Goal: Task Accomplishment & Management: Manage account settings

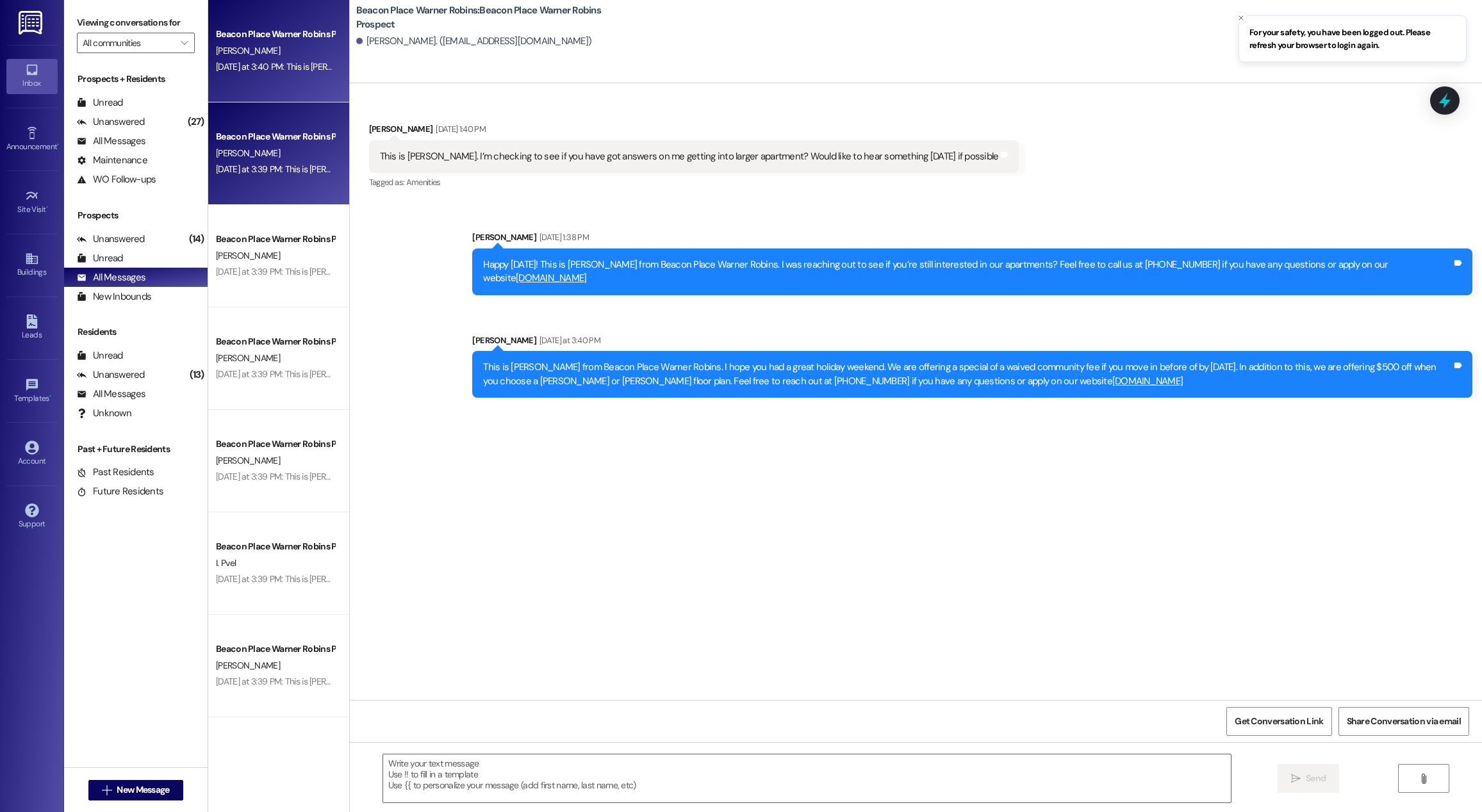
click at [256, 180] on div "Beacon Place Warner Robins Prospect M. Rich Yesterday at 3:39 PM: This is Baile…" at bounding box center [279, 154] width 141 height 103
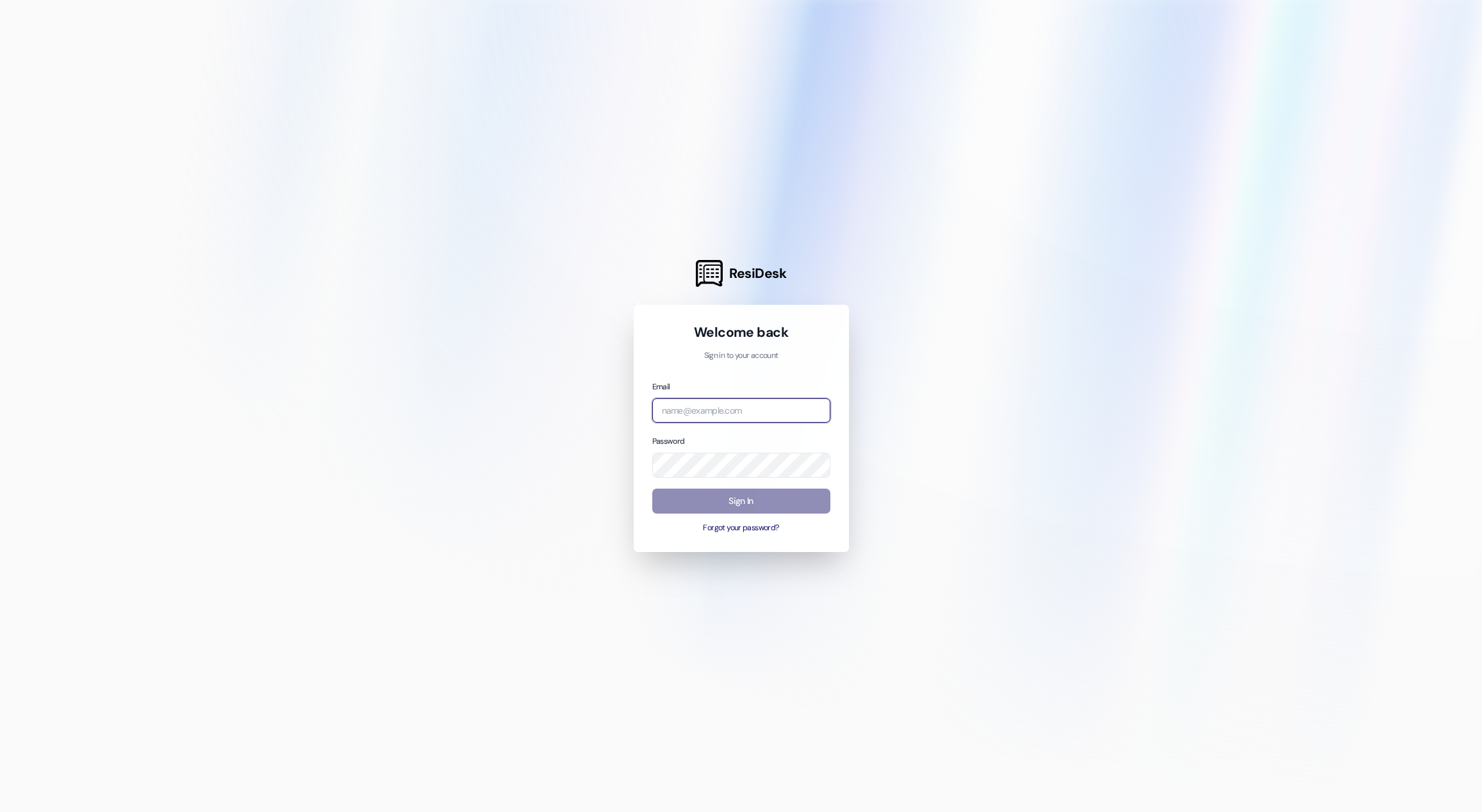
type input "[EMAIL_ADDRESS][DOMAIN_NAME]"
click at [804, 502] on button "Sign In" at bounding box center [741, 501] width 178 height 25
